Goal: Information Seeking & Learning: Find specific fact

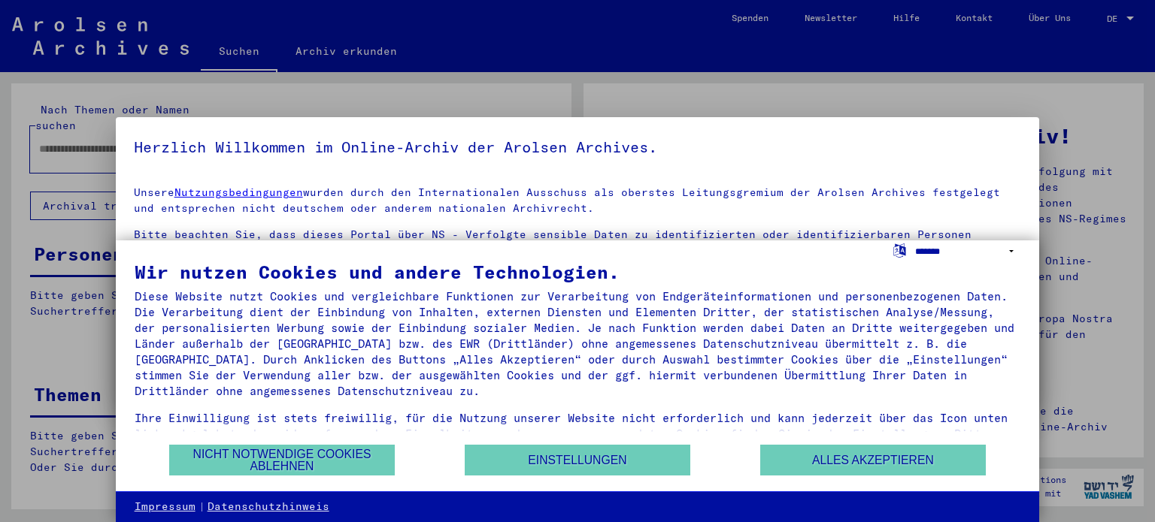
click at [1010, 251] on select "**********" at bounding box center [967, 252] width 105 height 22
select select "*****"
click at [915, 241] on select "**********" at bounding box center [967, 252] width 105 height 22
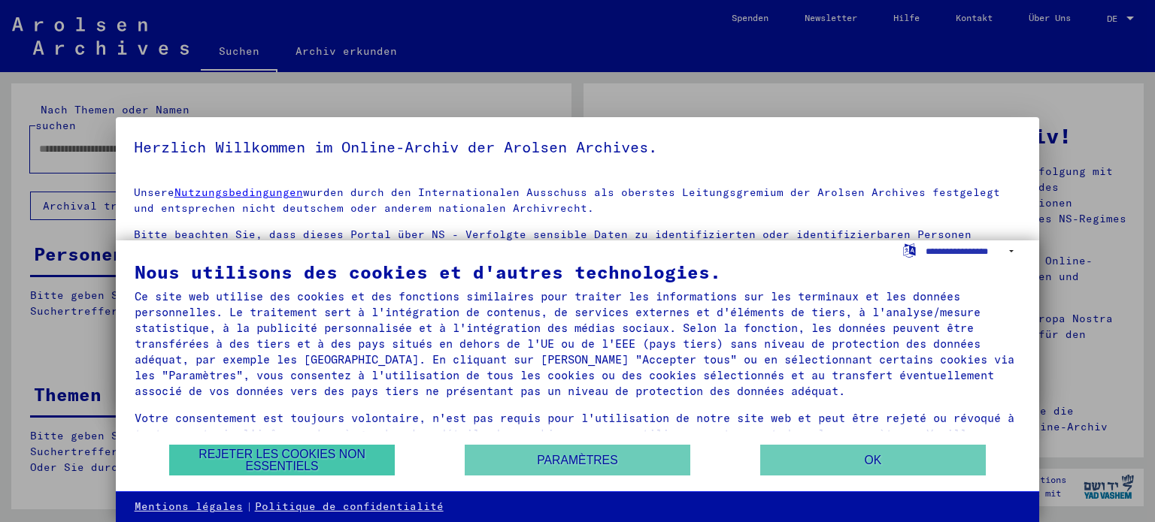
click at [315, 468] on button "Rejeter les cookies non essentiels" at bounding box center [282, 460] width 226 height 31
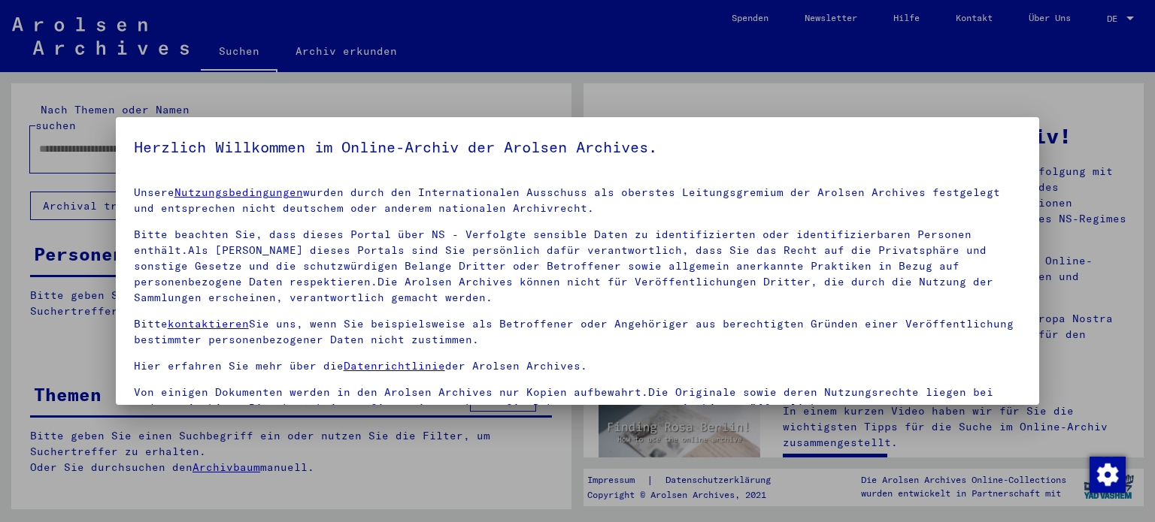
click at [940, 93] on div at bounding box center [577, 261] width 1155 height 522
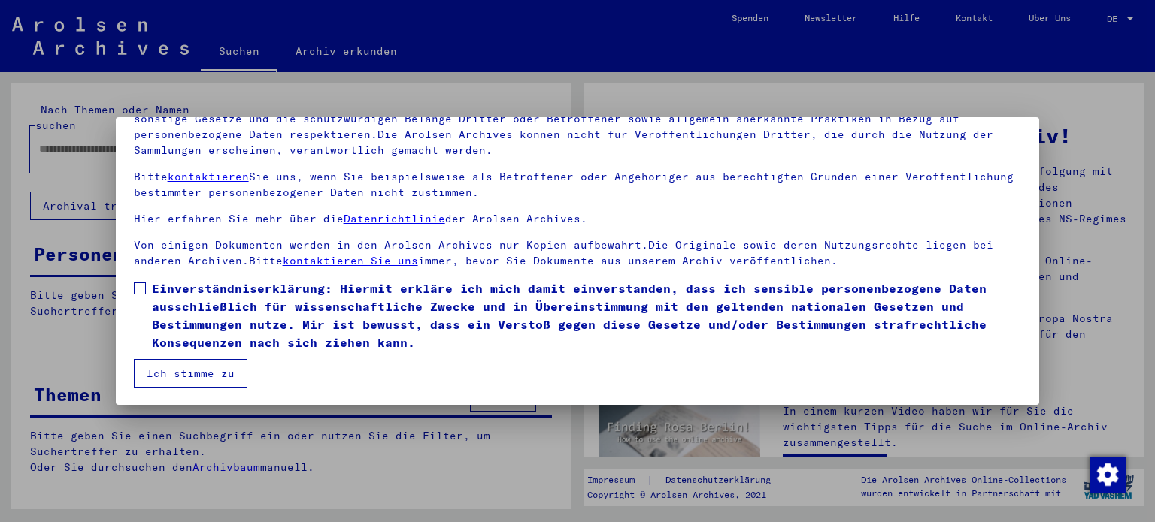
scroll to position [127, 0]
click at [142, 289] on span at bounding box center [140, 288] width 12 height 12
click at [174, 368] on button "Ich stimme zu" at bounding box center [191, 373] width 114 height 29
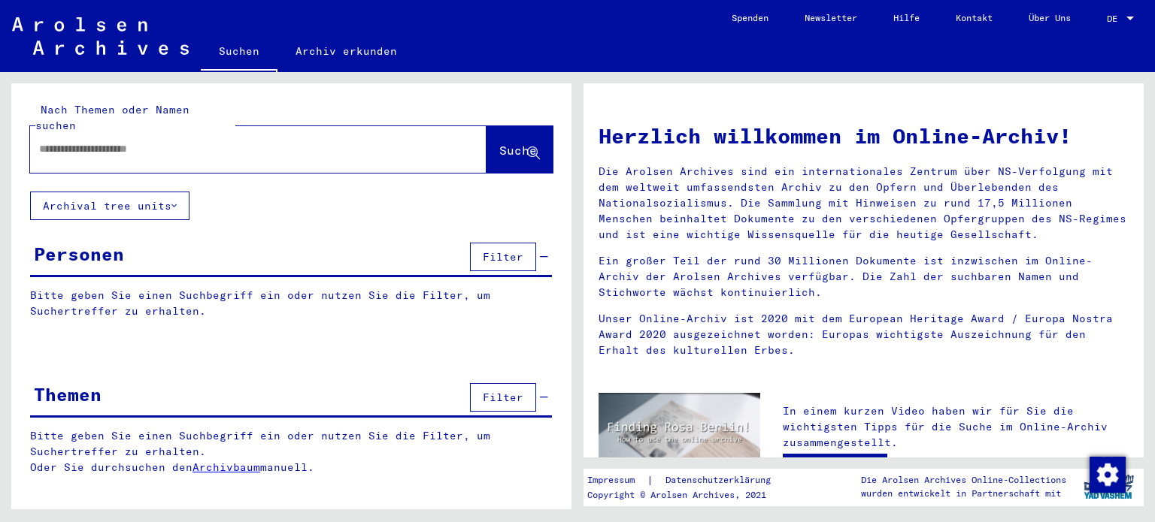
click at [1129, 17] on div at bounding box center [1130, 19] width 8 height 4
click at [1107, 28] on span "English" at bounding box center [1091, 26] width 37 height 11
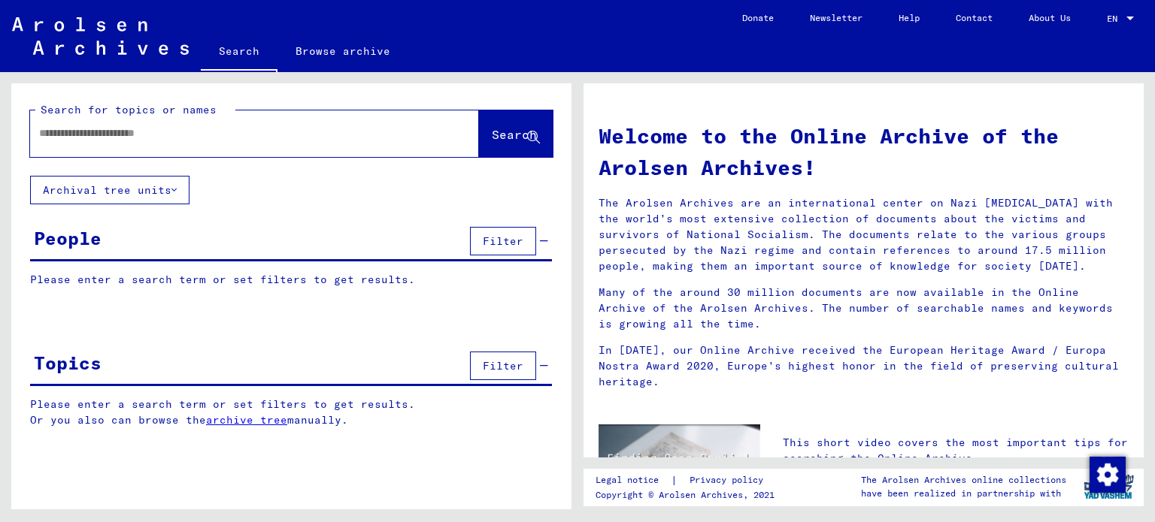
click at [257, 131] on input "text" at bounding box center [236, 134] width 395 height 16
click at [505, 131] on span "Search" at bounding box center [514, 134] width 45 height 15
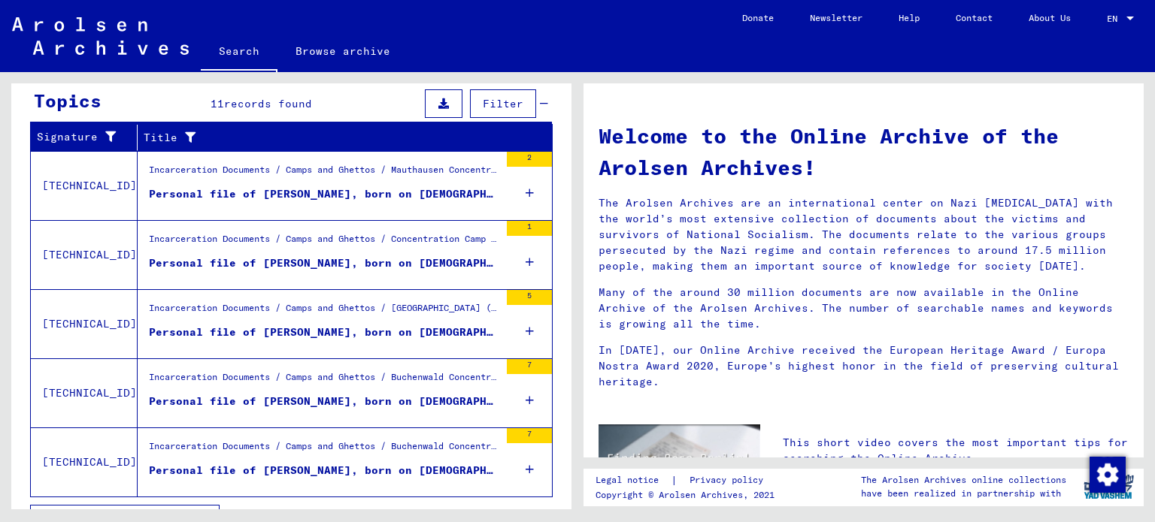
scroll to position [523, 0]
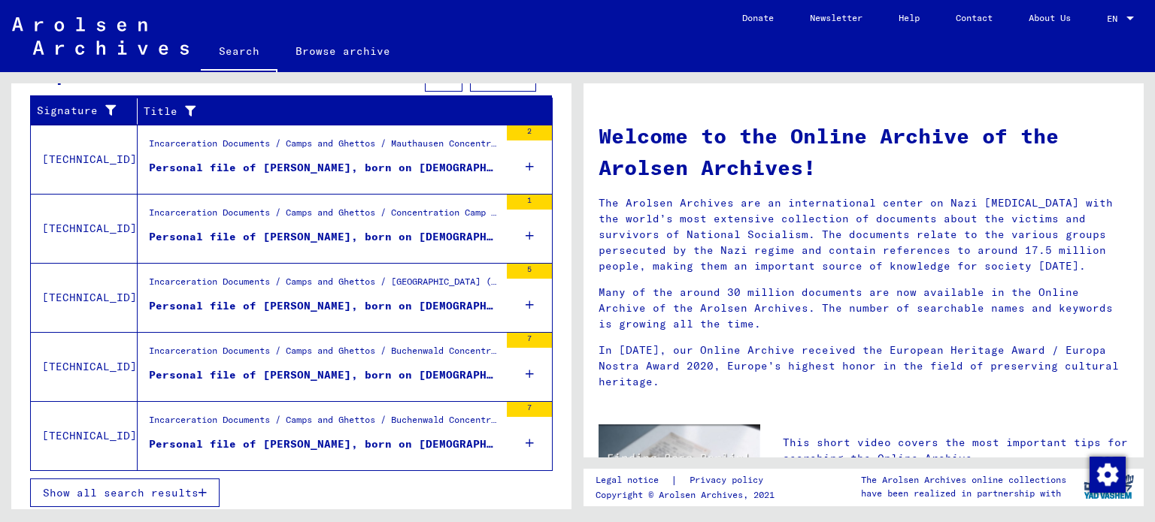
click at [201, 488] on icon "button" at bounding box center [202, 493] width 8 height 11
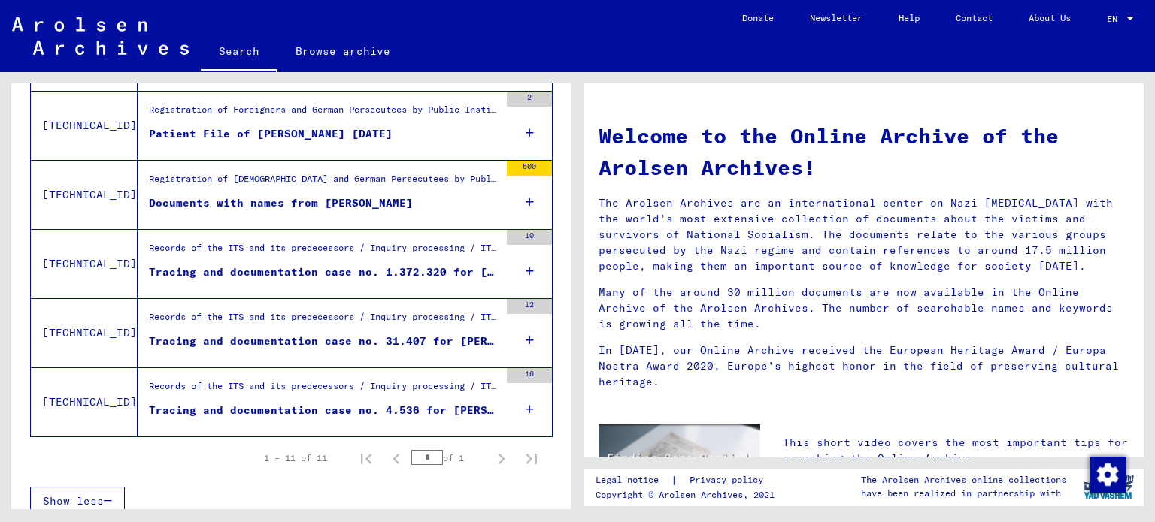
scroll to position [710, 0]
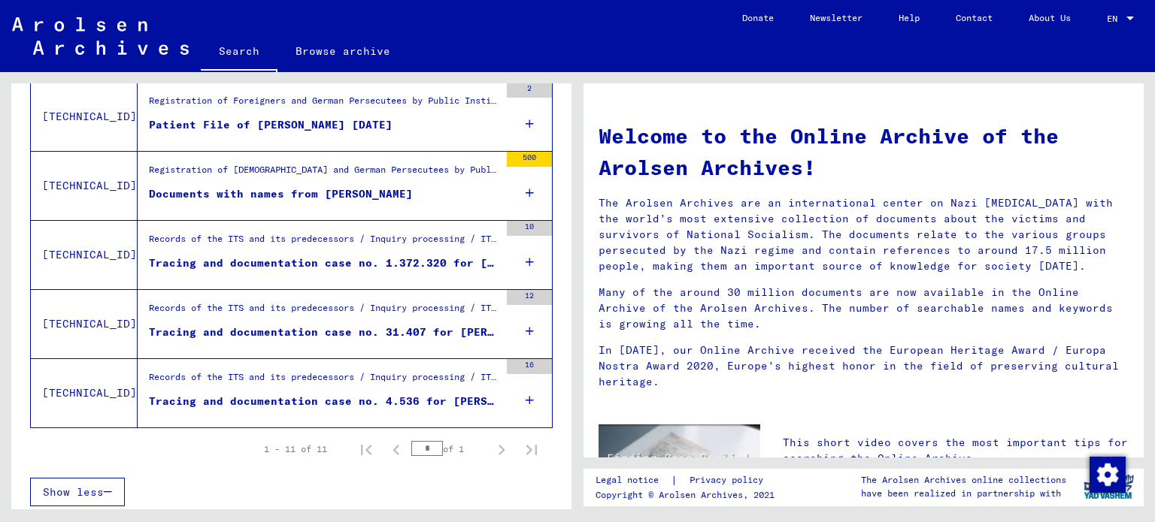
click at [531, 256] on icon at bounding box center [529, 262] width 8 height 53
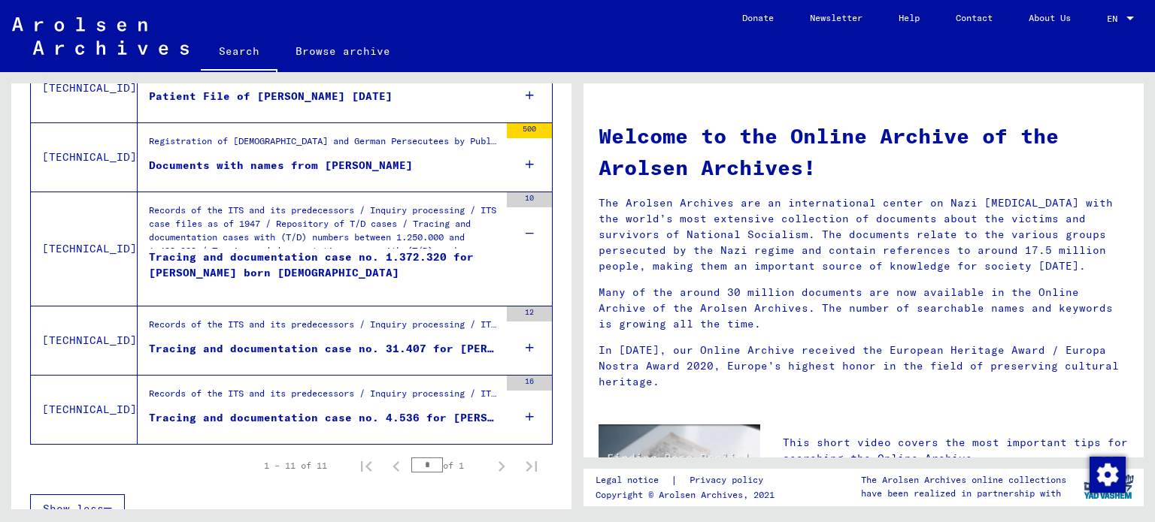
scroll to position [755, 0]
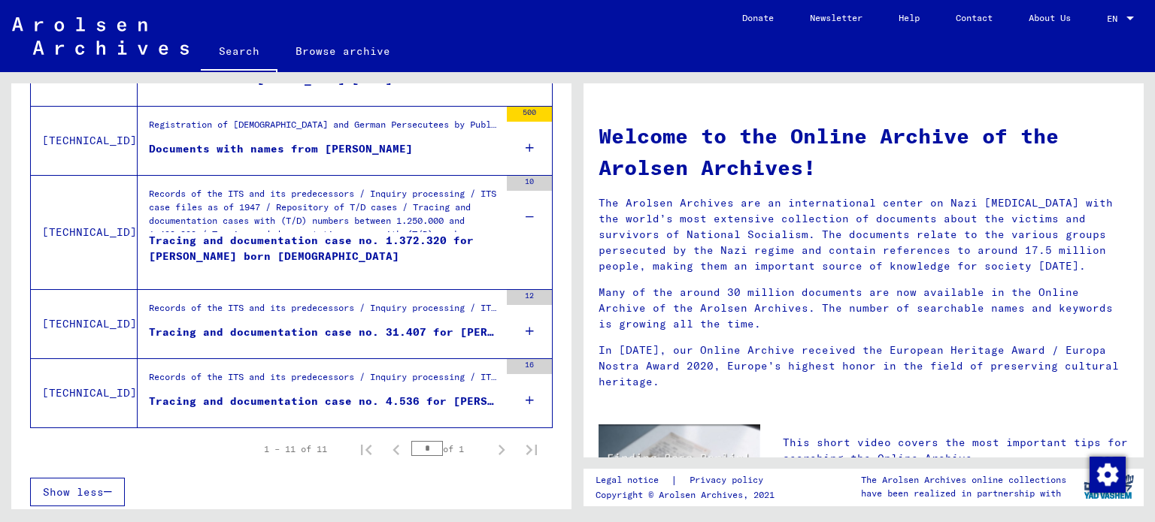
click at [531, 320] on icon at bounding box center [529, 331] width 8 height 53
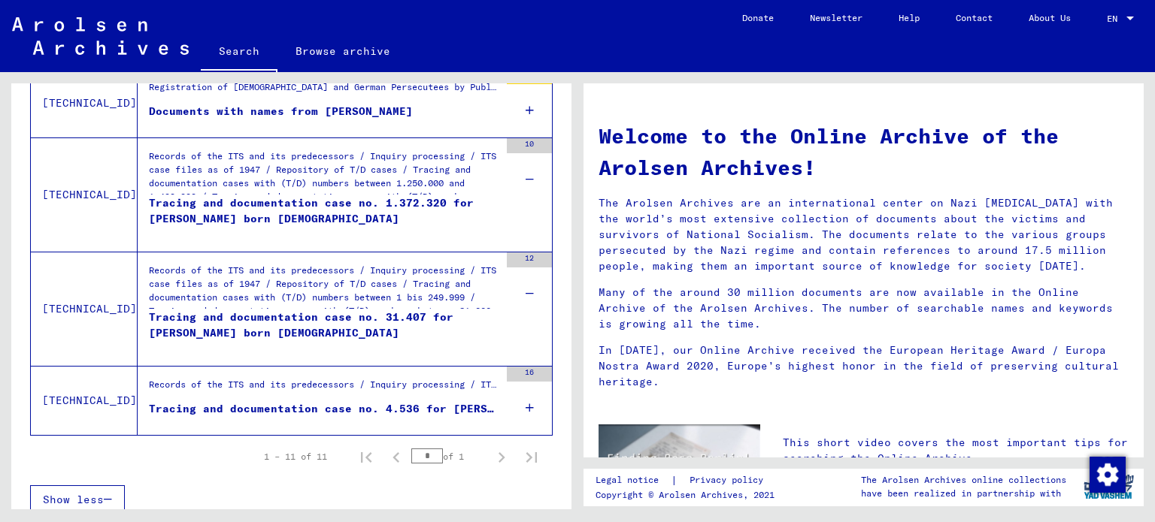
scroll to position [800, 0]
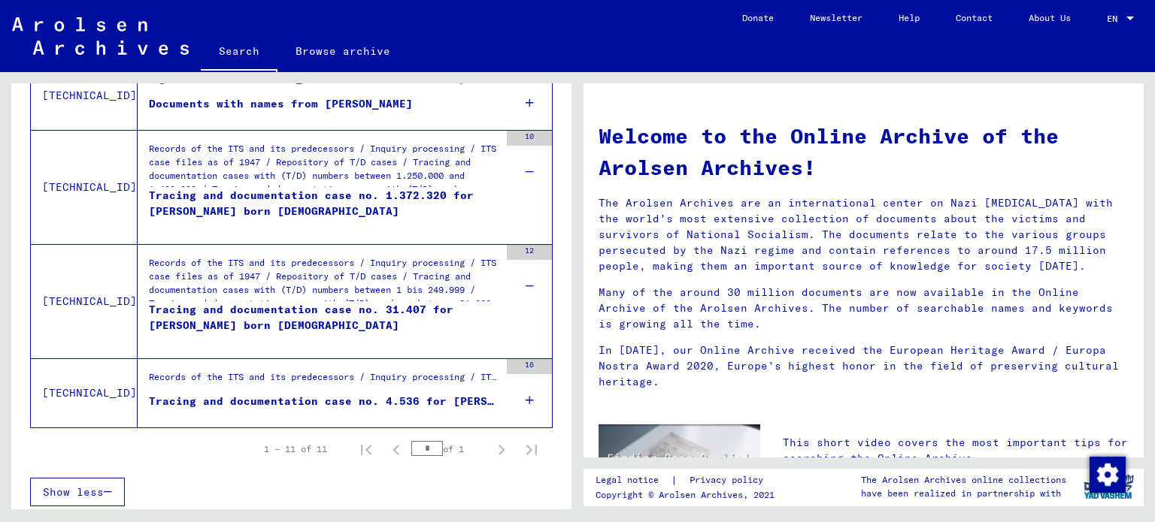
click at [527, 395] on icon at bounding box center [529, 400] width 8 height 53
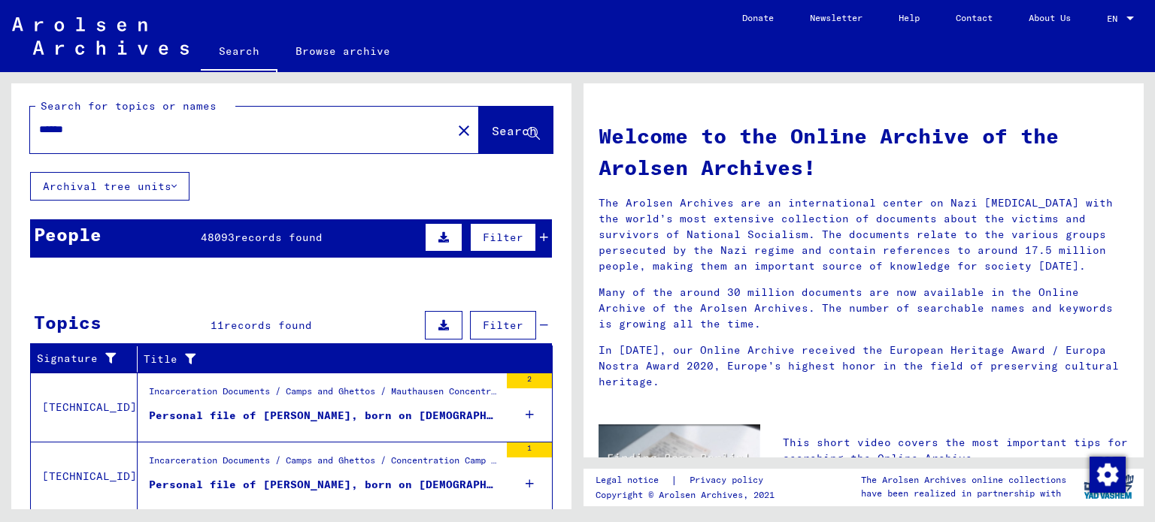
scroll to position [0, 0]
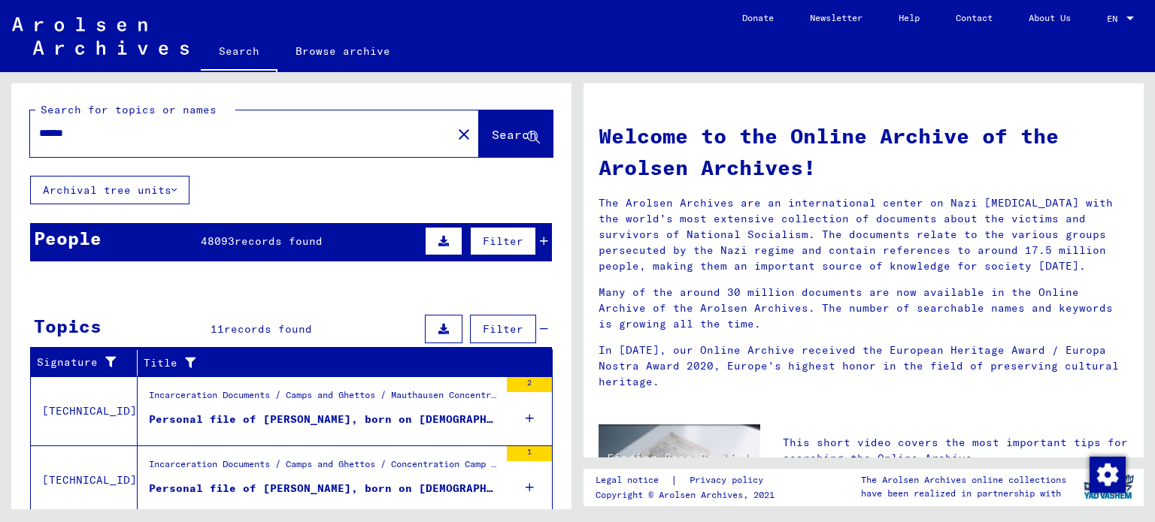
click at [247, 127] on input "*****" at bounding box center [236, 134] width 395 height 16
type input "**********"
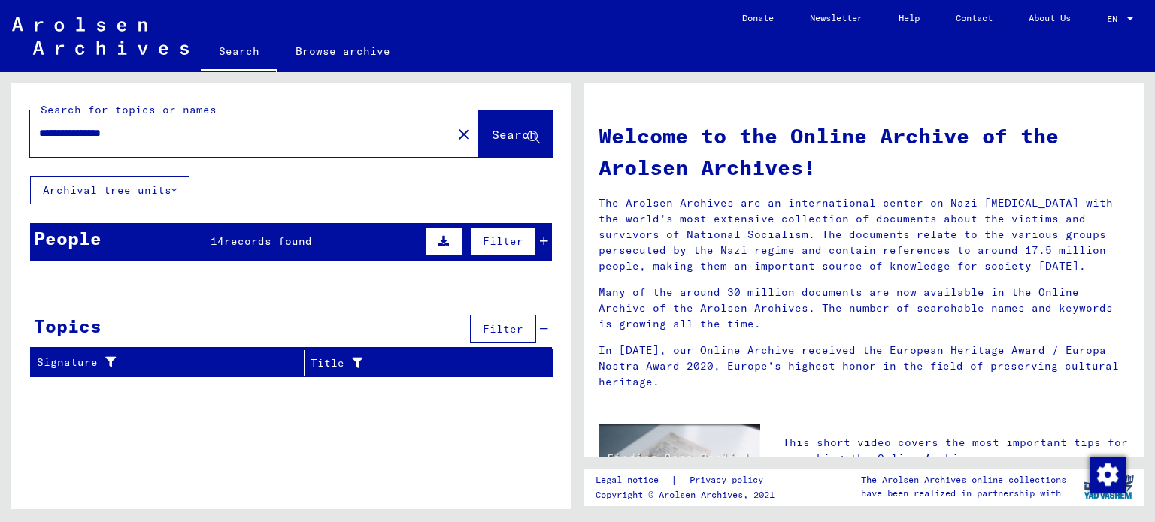
scroll to position [9, 0]
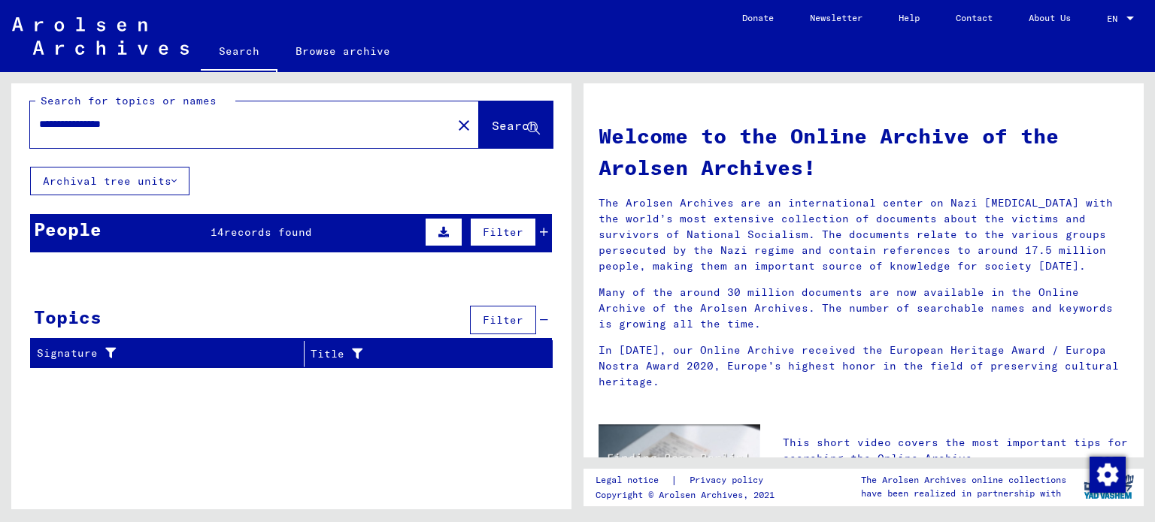
click at [451, 228] on button at bounding box center [444, 232] width 38 height 29
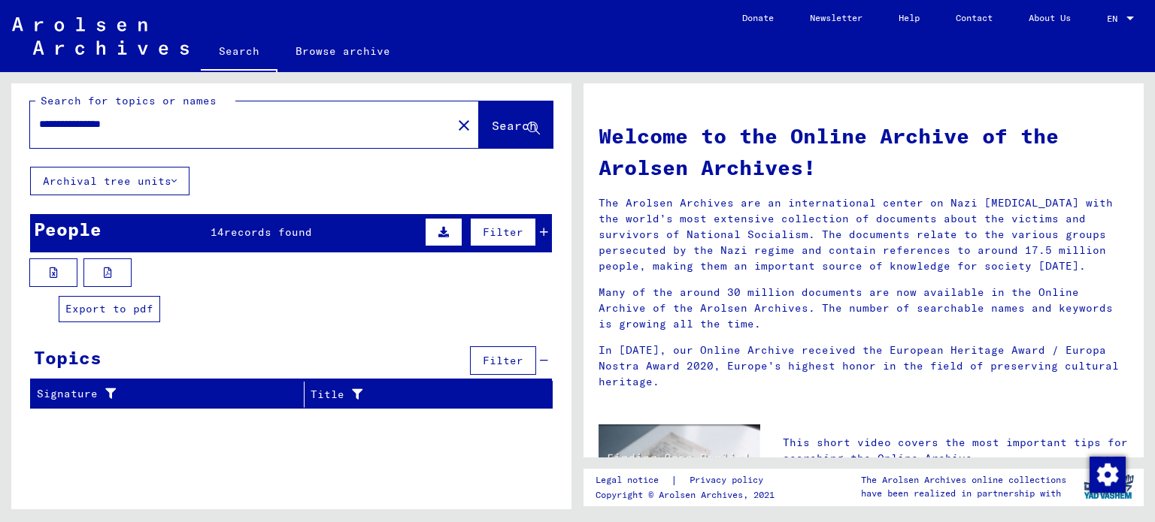
click at [101, 274] on button at bounding box center [107, 273] width 48 height 29
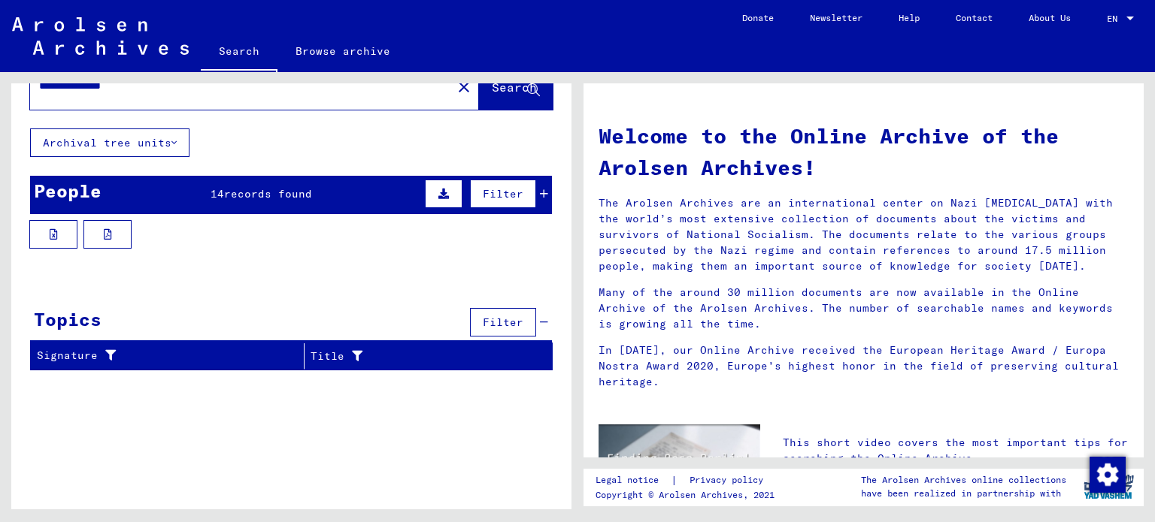
scroll to position [49, 0]
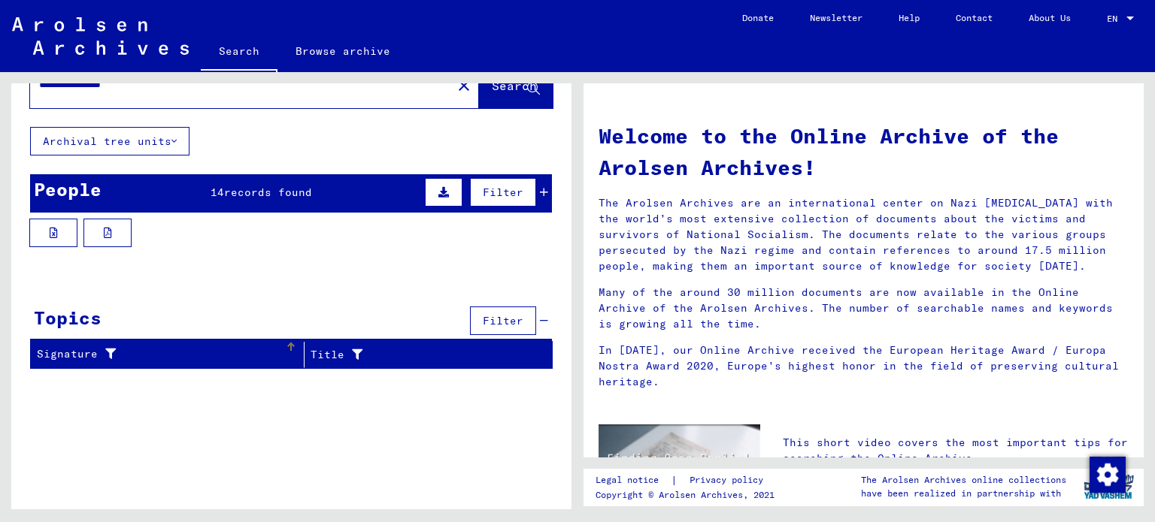
click at [110, 354] on icon at bounding box center [107, 354] width 18 height 11
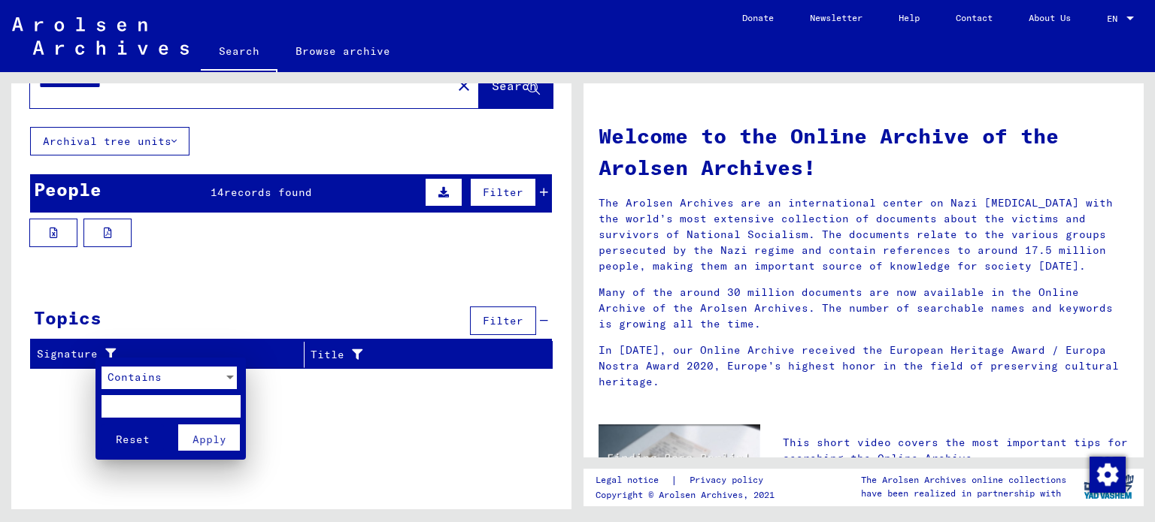
click at [320, 403] on div at bounding box center [577, 261] width 1155 height 522
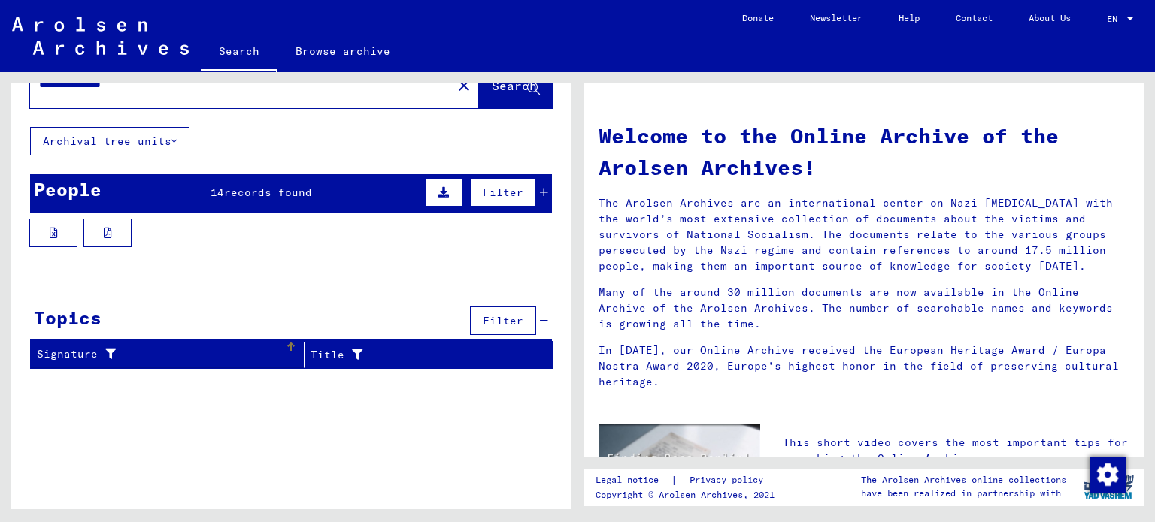
scroll to position [0, 0]
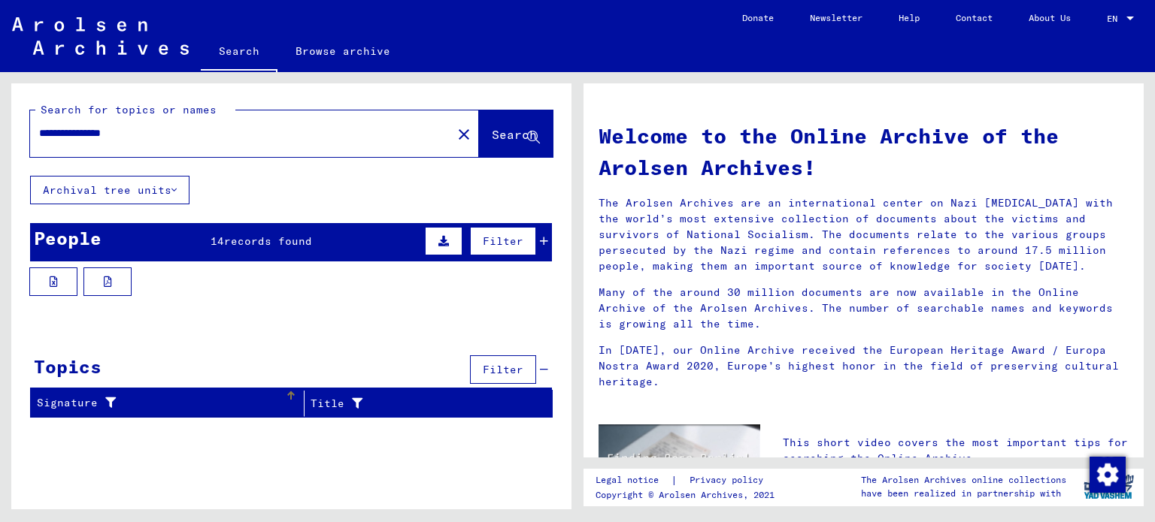
click at [356, 49] on link "Browse archive" at bounding box center [342, 51] width 131 height 36
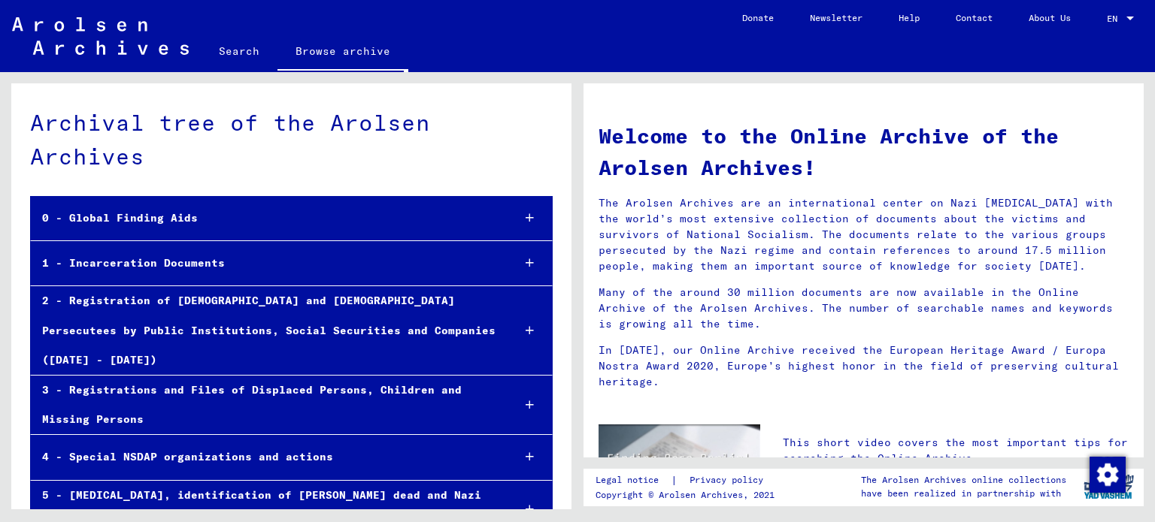
click at [531, 258] on icon at bounding box center [529, 263] width 8 height 11
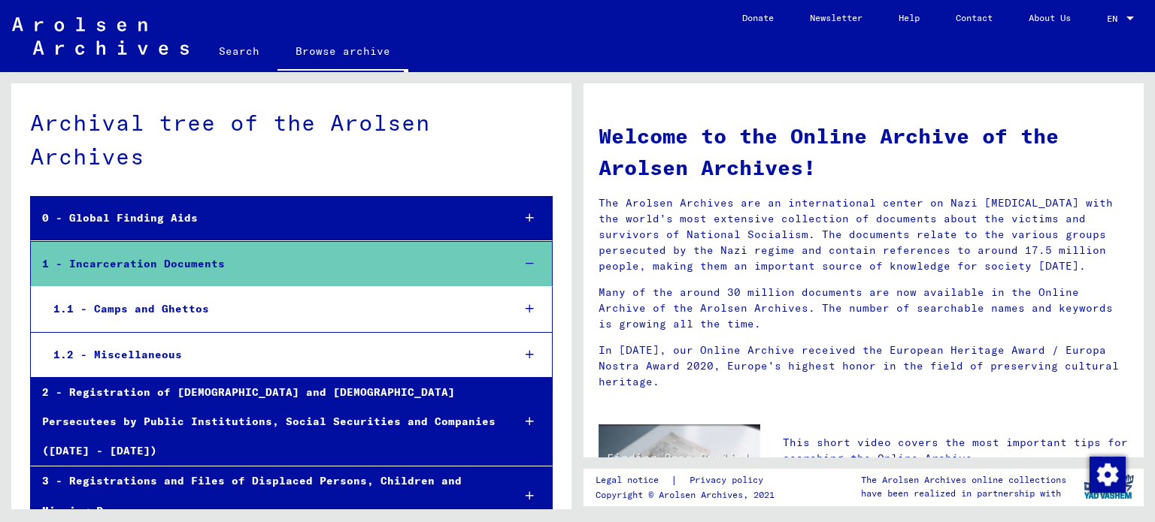
click at [490, 295] on div "1.1 - Camps and Ghettos" at bounding box center [271, 309] width 458 height 29
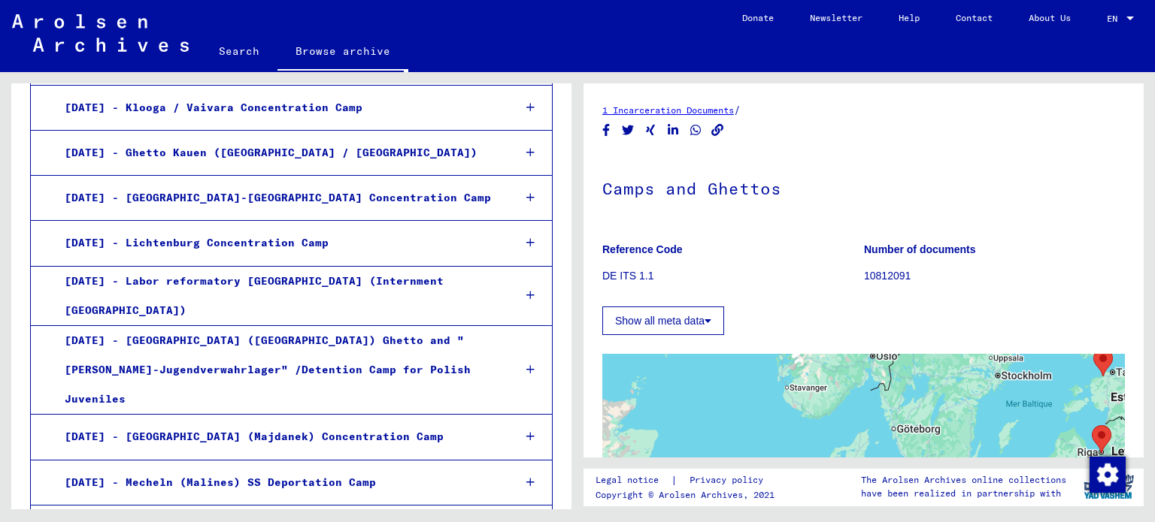
scroll to position [1019, 0]
